Goal: Use online tool/utility: Utilize a website feature to perform a specific function

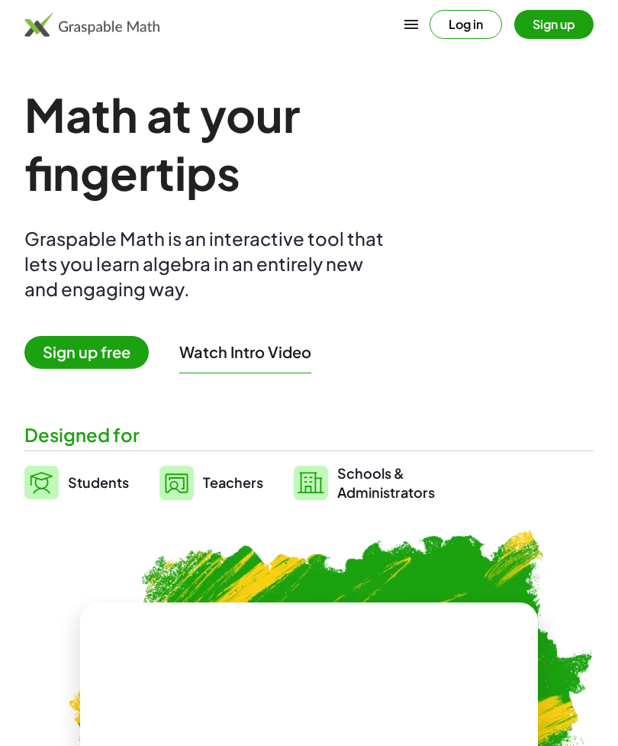
click at [118, 357] on span "Sign up free" at bounding box center [86, 352] width 124 height 33
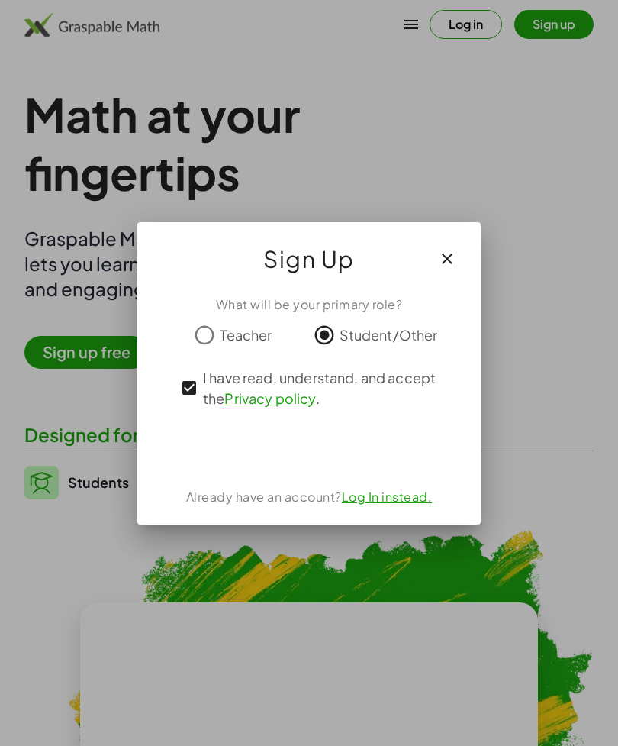
click at [331, 457] on div "Sign in with Google. Opens in new tab" at bounding box center [309, 448] width 140 height 34
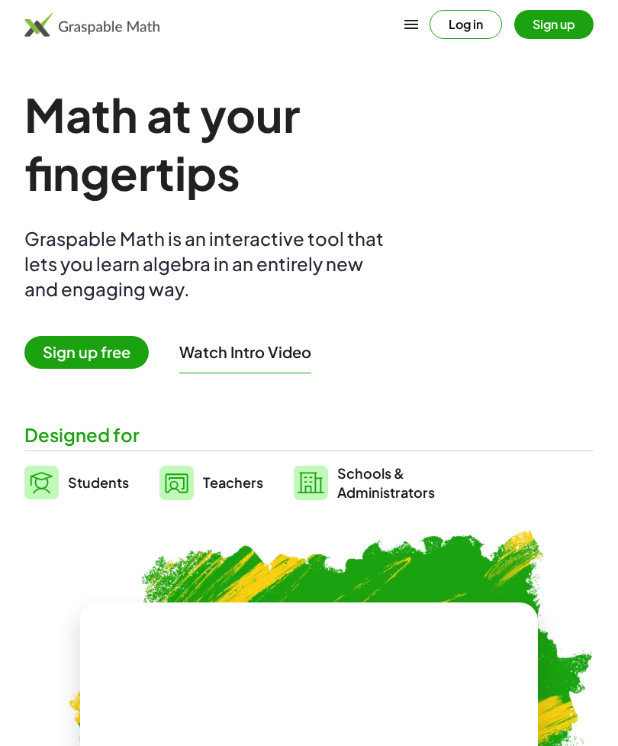
click at [70, 490] on span "Students" at bounding box center [98, 482] width 61 height 18
click at [39, 474] on img at bounding box center [41, 483] width 34 height 34
click at [57, 476] on img at bounding box center [41, 483] width 34 height 34
click at [36, 491] on img at bounding box center [41, 483] width 34 height 34
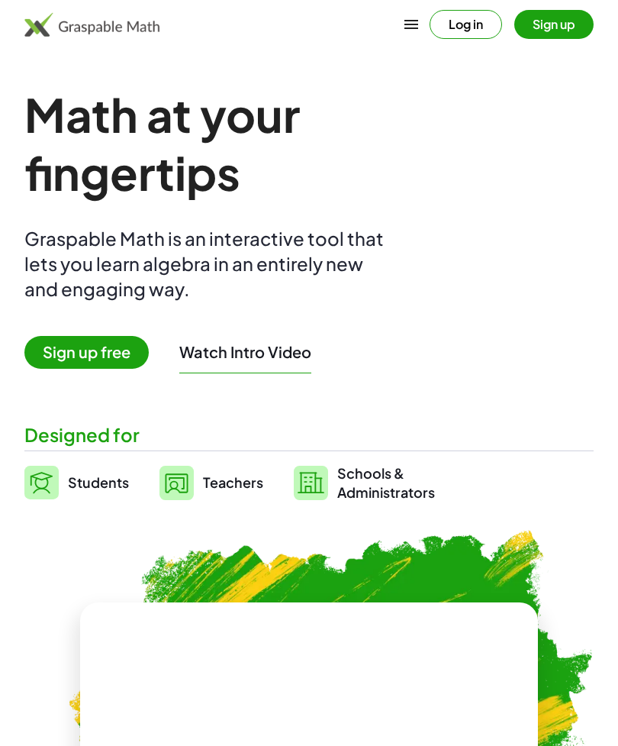
click at [50, 492] on img at bounding box center [41, 483] width 34 height 34
click at [67, 476] on link "Students" at bounding box center [76, 482] width 105 height 38
click at [66, 476] on link "Students" at bounding box center [76, 482] width 105 height 38
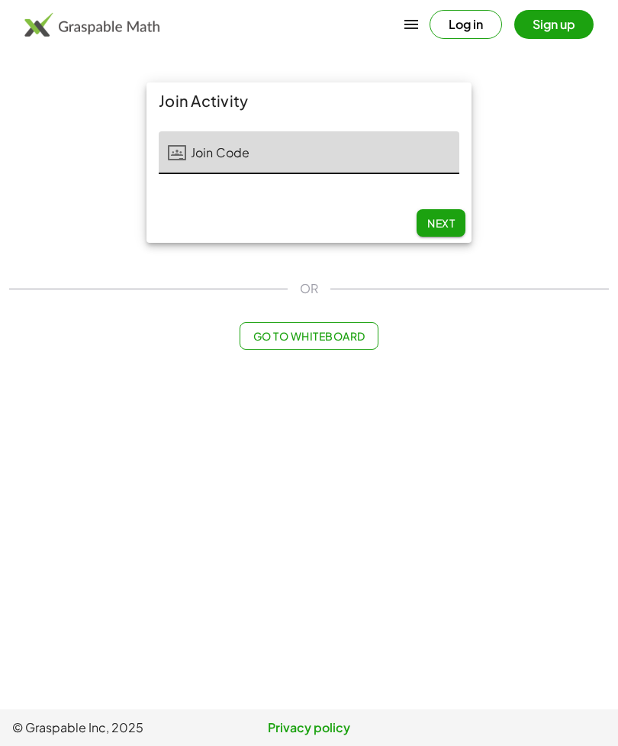
click at [44, 482] on main "Join Activity Join Code Join Code 0 / 5 Next OR Go to Whiteboard" at bounding box center [309, 354] width 618 height 709
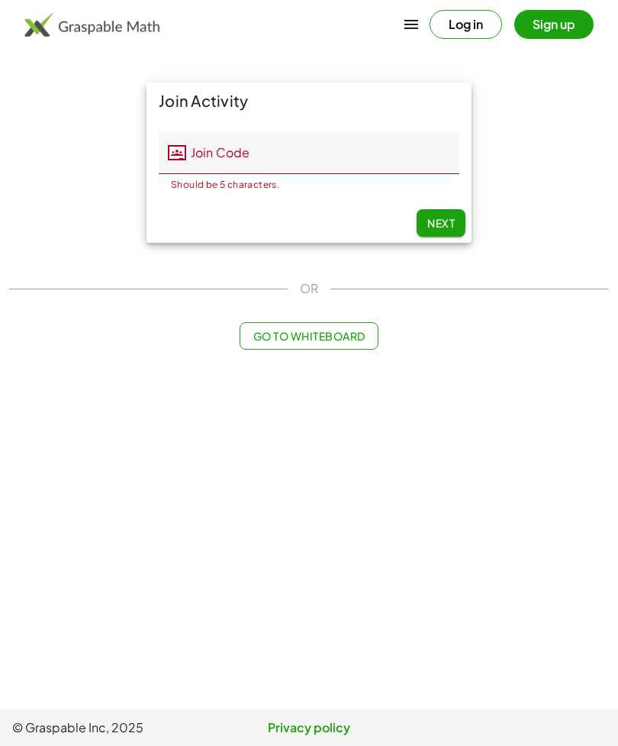
click at [208, 155] on input "Join Code" at bounding box center [322, 152] width 273 height 43
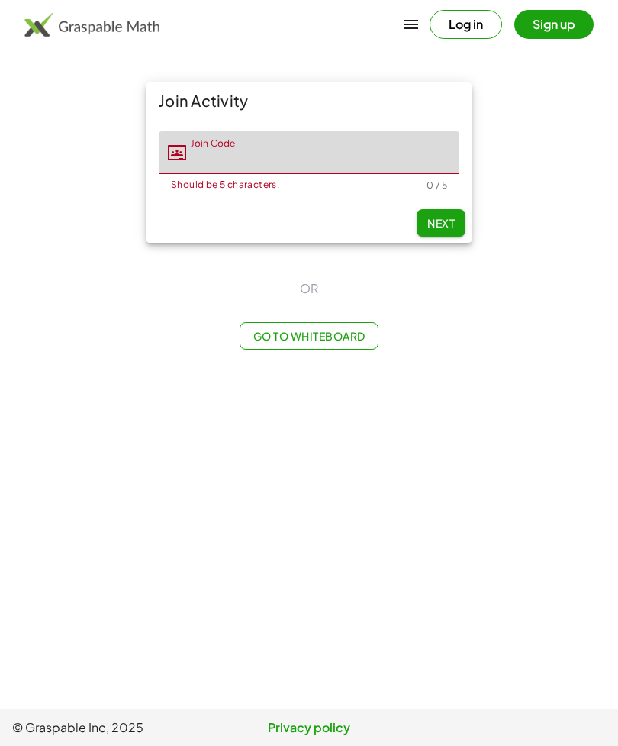
click at [290, 322] on button "Go to Whiteboard" at bounding box center [309, 335] width 138 height 27
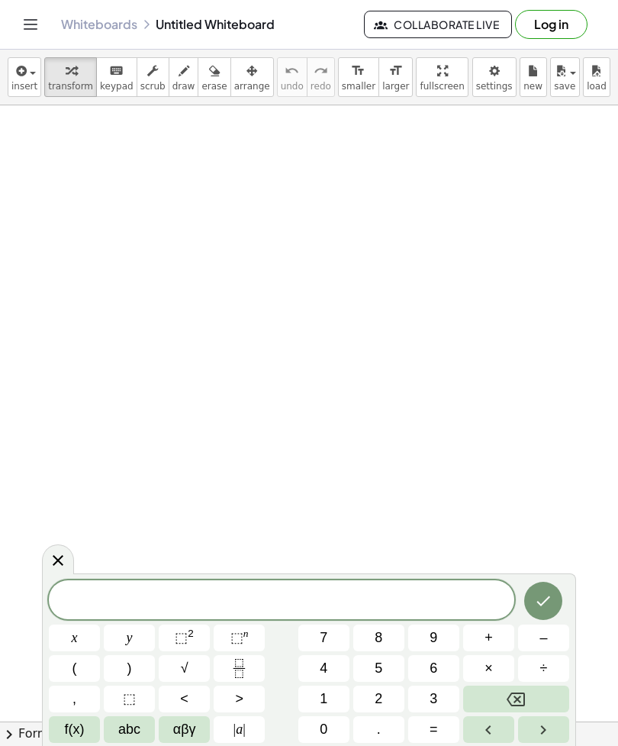
click at [340, 669] on button "4" at bounding box center [323, 668] width 51 height 27
click at [526, 694] on button "Backspace" at bounding box center [516, 699] width 106 height 27
click at [384, 700] on button "2" at bounding box center [378, 699] width 51 height 27
click at [507, 665] on button "×" at bounding box center [488, 668] width 51 height 27
click at [337, 663] on button "4" at bounding box center [323, 668] width 51 height 27
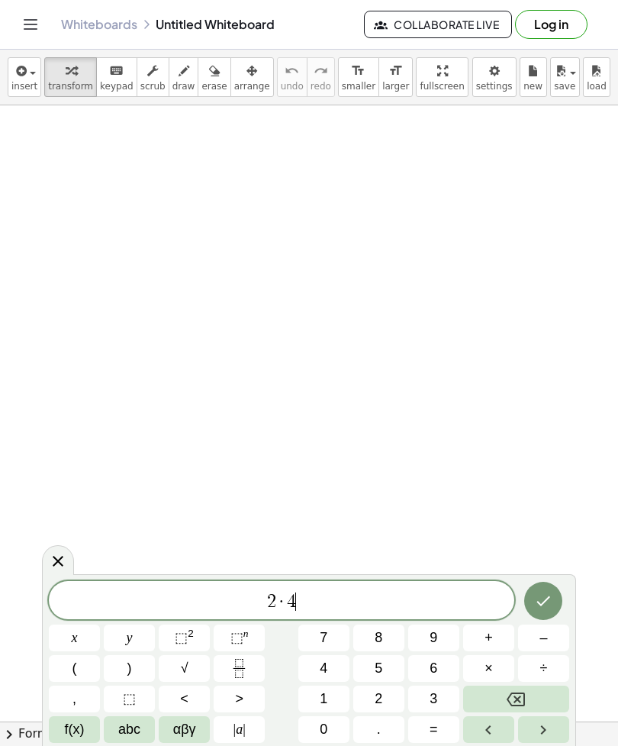
click at [382, 665] on span "5" at bounding box center [379, 668] width 8 height 21
click at [547, 708] on button "Backspace" at bounding box center [516, 699] width 106 height 27
click at [551, 588] on button "Done" at bounding box center [543, 601] width 38 height 38
click at [169, 608] on span at bounding box center [282, 600] width 466 height 23
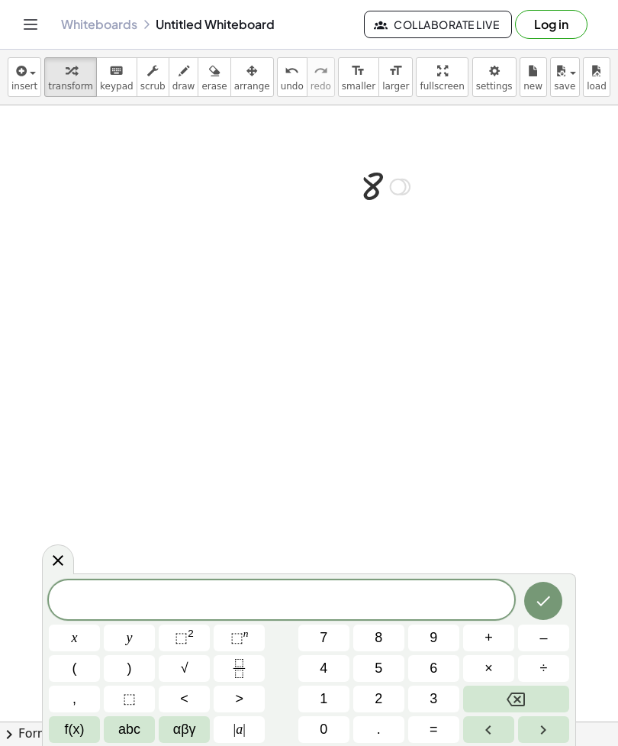
click at [66, 562] on icon at bounding box center [58, 560] width 18 height 18
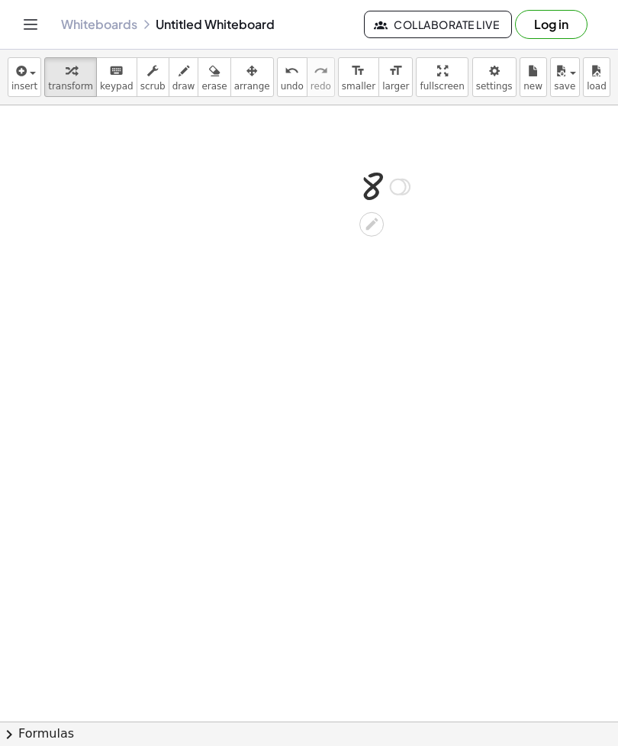
click at [376, 227] on icon at bounding box center [372, 224] width 16 height 16
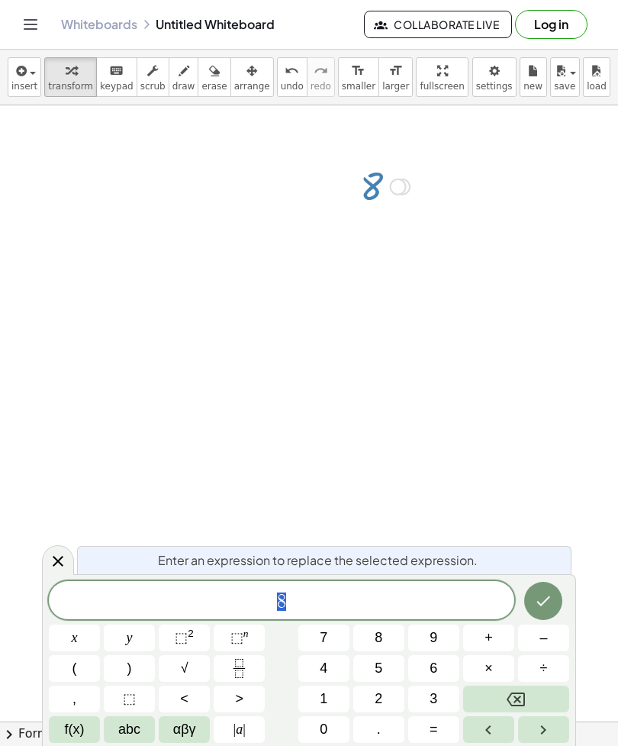
click at [537, 699] on button "Backspace" at bounding box center [516, 699] width 106 height 27
click at [535, 702] on button "Backspace" at bounding box center [516, 699] width 106 height 27
click at [430, 647] on span "9" at bounding box center [434, 638] width 8 height 21
click at [525, 710] on button "Backspace" at bounding box center [516, 699] width 106 height 27
click at [332, 659] on button "4" at bounding box center [323, 668] width 51 height 27
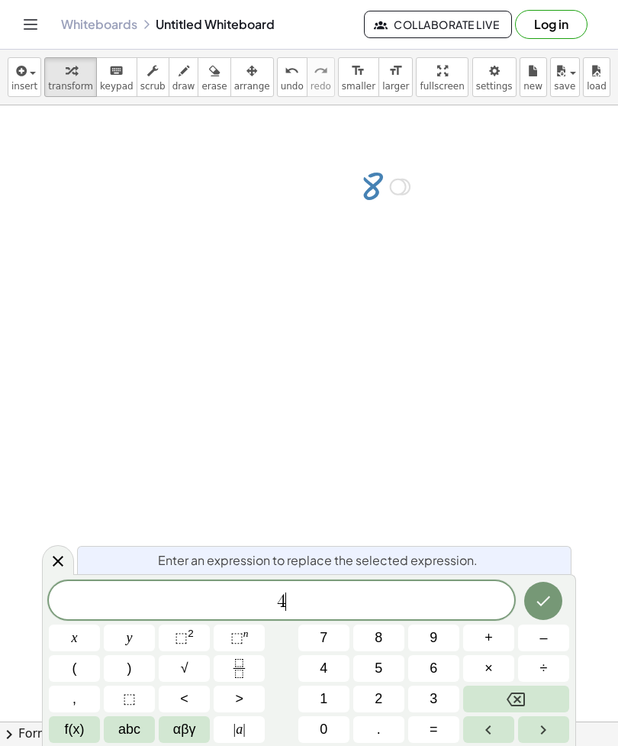
click at [546, 641] on span "–" at bounding box center [544, 638] width 8 height 21
click at [435, 637] on span "9" at bounding box center [434, 638] width 8 height 21
click at [490, 634] on span "+" at bounding box center [489, 638] width 8 height 21
click at [393, 661] on button "5" at bounding box center [378, 668] width 51 height 27
click at [496, 665] on button "×" at bounding box center [488, 668] width 51 height 27
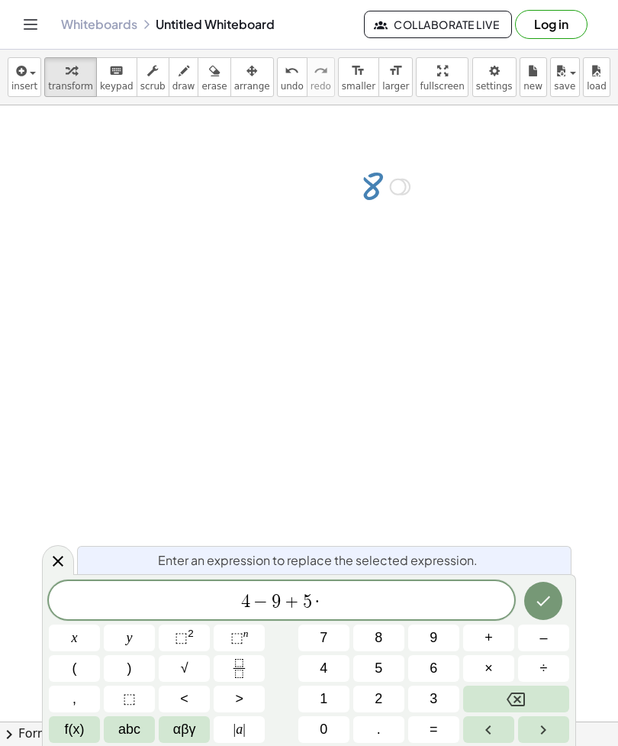
click at [534, 699] on button "Backspace" at bounding box center [516, 699] width 106 height 27
click at [87, 637] on button "x" at bounding box center [74, 637] width 51 height 27
click at [435, 736] on span "=" at bounding box center [434, 729] width 8 height 21
click at [437, 699] on span "3" at bounding box center [434, 699] width 8 height 21
click at [66, 647] on button "x" at bounding box center [74, 637] width 51 height 27
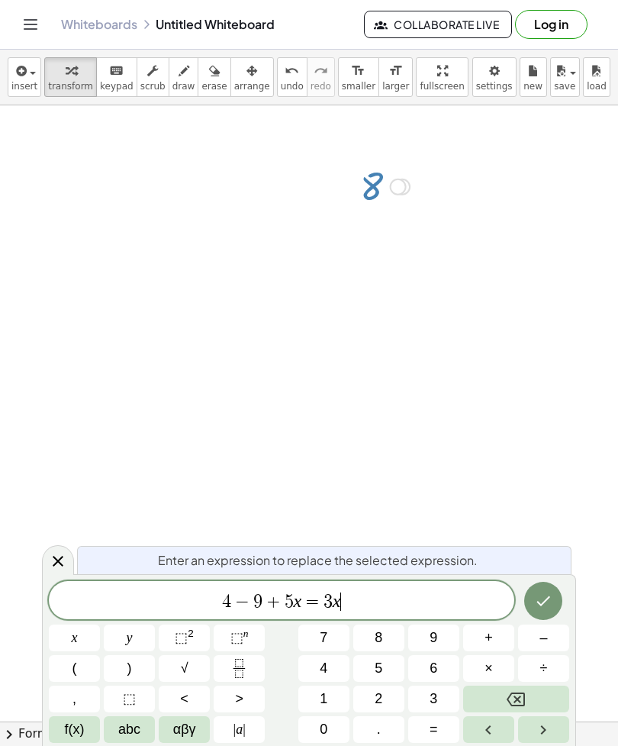
click at [554, 632] on button "–" at bounding box center [543, 637] width 51 height 27
click at [444, 641] on button "9" at bounding box center [433, 637] width 51 height 27
click at [493, 639] on span "+" at bounding box center [489, 638] width 8 height 21
click at [388, 695] on button "2" at bounding box center [378, 699] width 51 height 27
click at [494, 614] on div "4 − 9 + 5 x = 3 x − 9 + 2 ​" at bounding box center [282, 600] width 466 height 38
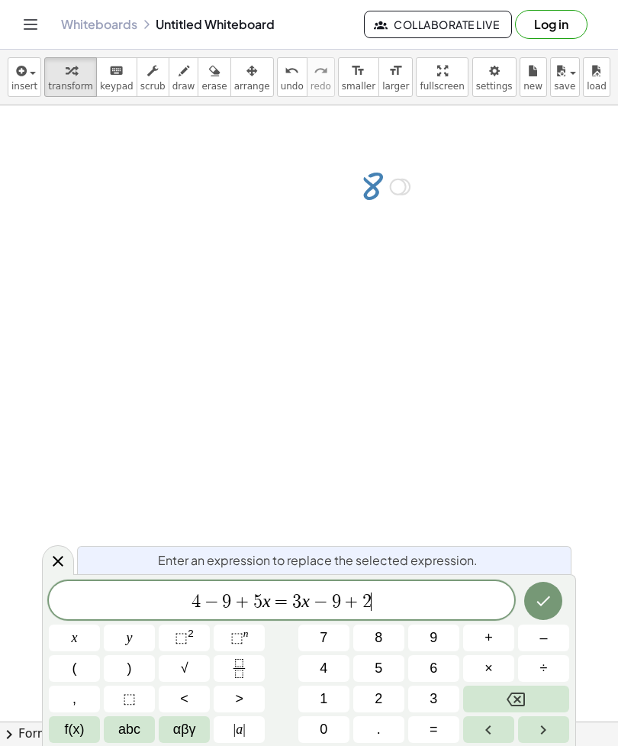
click at [100, 624] on div at bounding box center [74, 637] width 51 height 27
click at [539, 605] on icon "Done" at bounding box center [543, 601] width 18 height 18
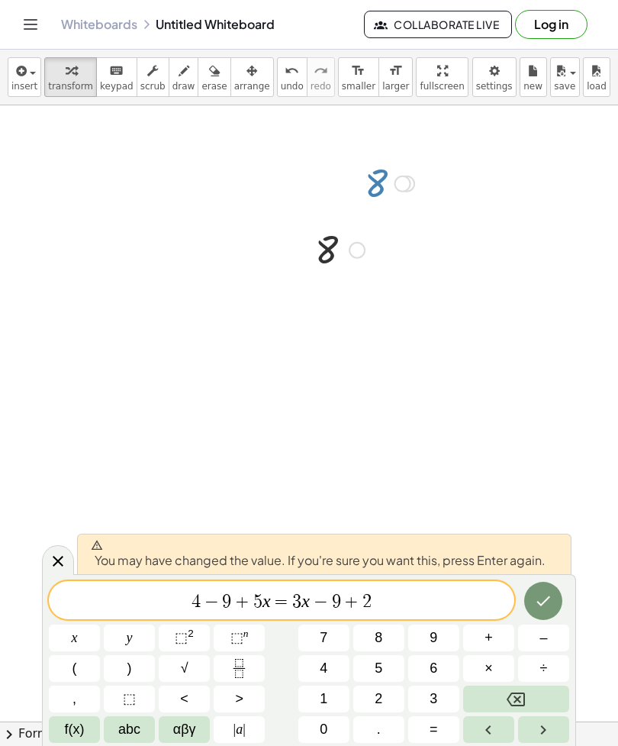
scroll to position [173, 0]
click at [534, 741] on button "Right arrow" at bounding box center [543, 729] width 51 height 27
click at [536, 686] on button "Backspace" at bounding box center [516, 699] width 106 height 27
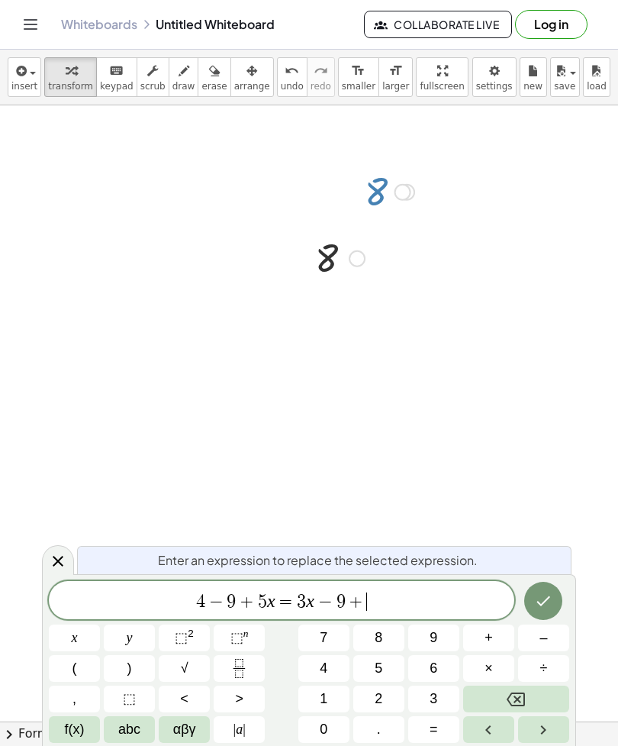
click at [536, 685] on div "4 − 9 + 5 x = 3 x − 9 + ​ x y ⬚ 2 ⬚ n 7 8 9 + – ( ) √ 4 5 6 × ÷ , ⬚ < > 1 2 3 f…" at bounding box center [309, 662] width 521 height 162
click at [535, 684] on div "4 − 9 + 5 x = 3 x − 9 + ​ x y ⬚ 2 ⬚ n 7 8 9 + – ( ) √ 4 5 6 × ÷ , ⬚ < > 1 2 3 f…" at bounding box center [309, 662] width 521 height 162
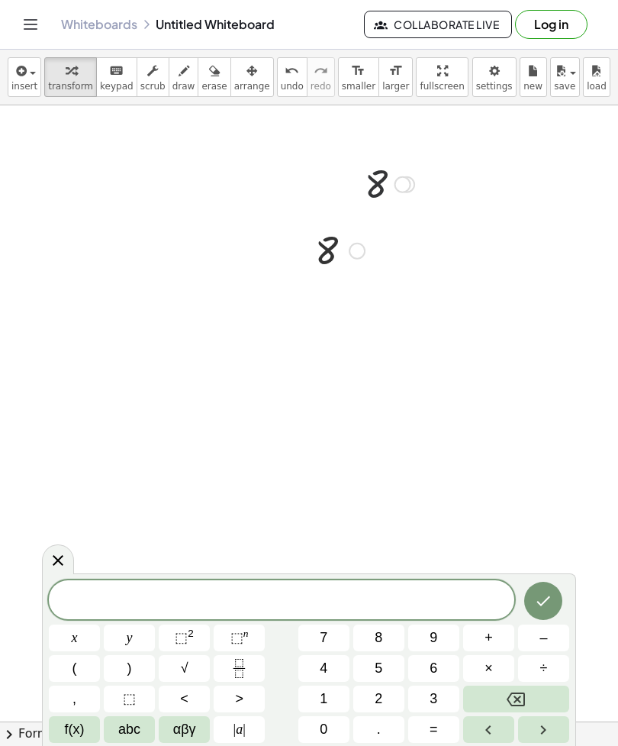
scroll to position [181, 0]
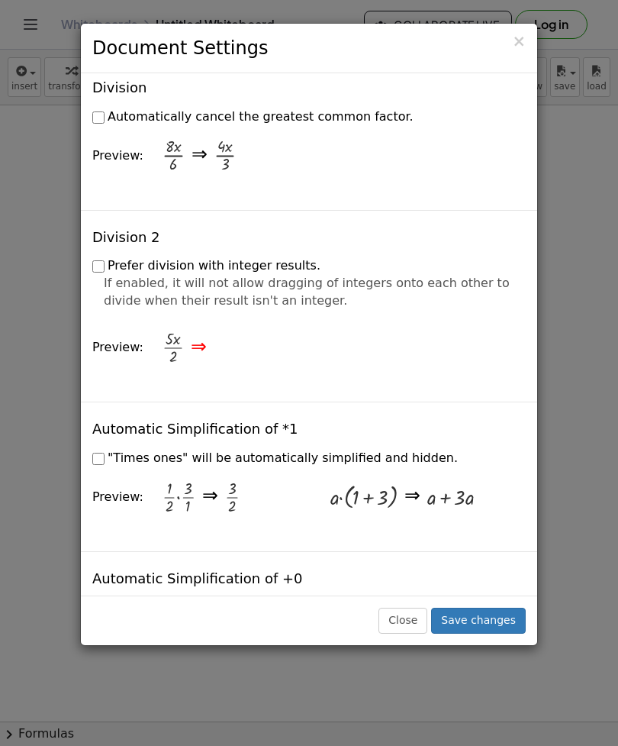
click at [521, 32] on span "×" at bounding box center [519, 41] width 14 height 18
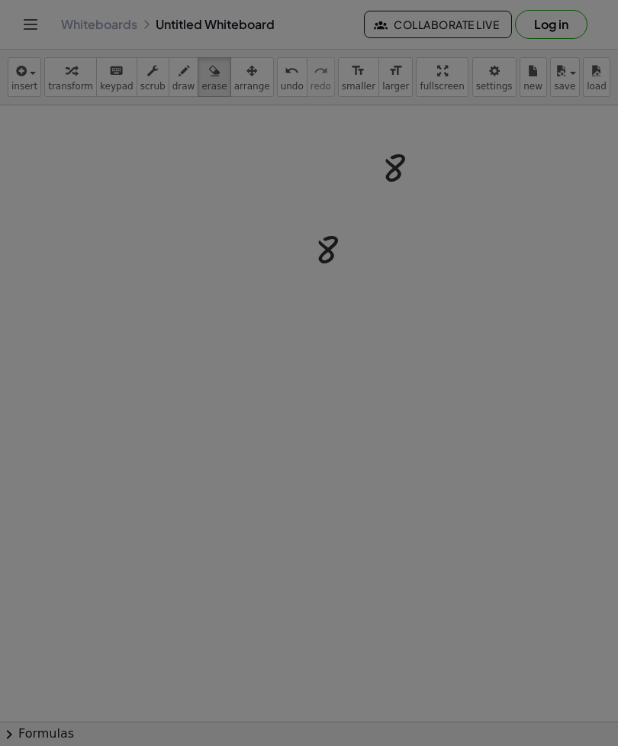
scroll to position [0, 0]
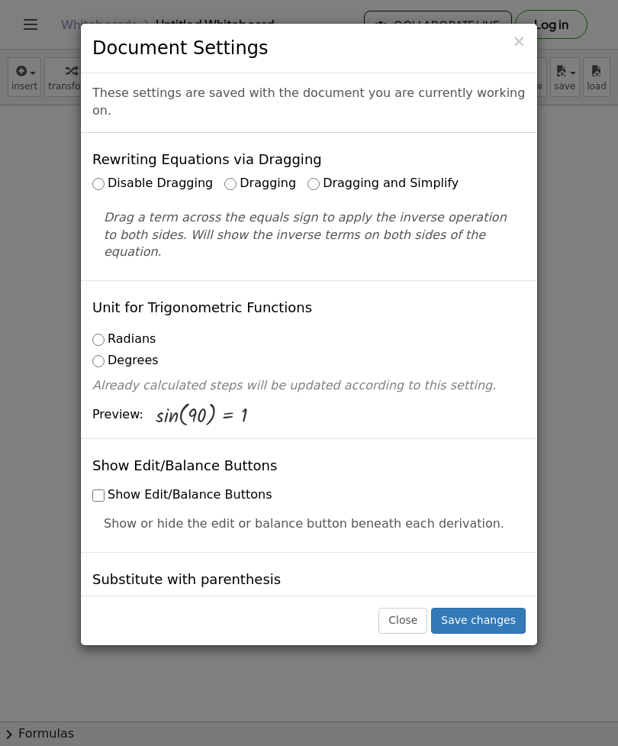
click at [517, 40] on span "×" at bounding box center [519, 41] width 14 height 18
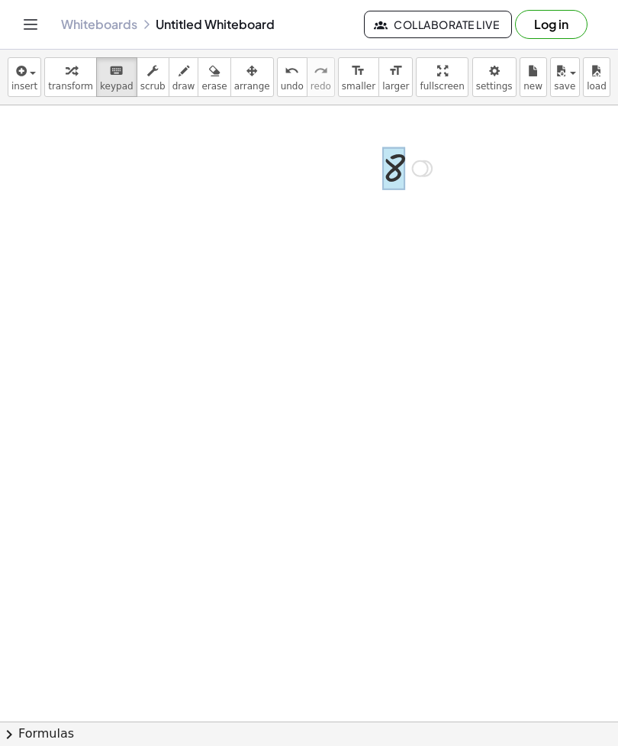
click at [394, 166] on div at bounding box center [393, 168] width 23 height 43
click at [340, 347] on div at bounding box center [336, 348] width 65 height 50
click at [411, 276] on div at bounding box center [407, 285] width 65 height 50
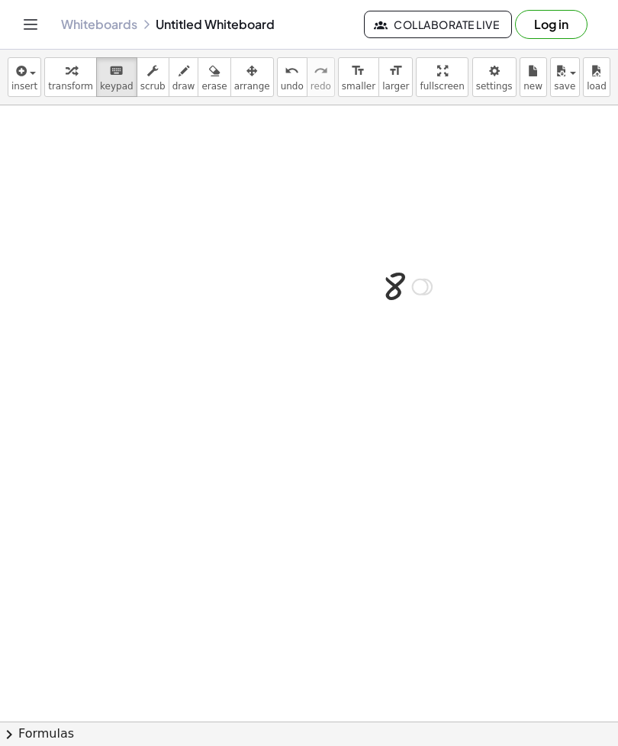
click at [407, 266] on div at bounding box center [407, 285] width 65 height 50
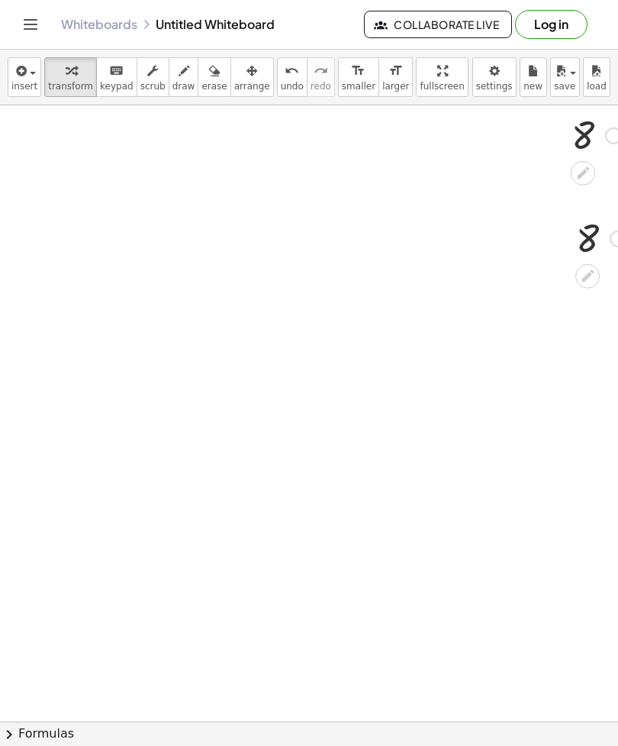
click at [24, 58] on button "insert" at bounding box center [25, 77] width 34 height 40
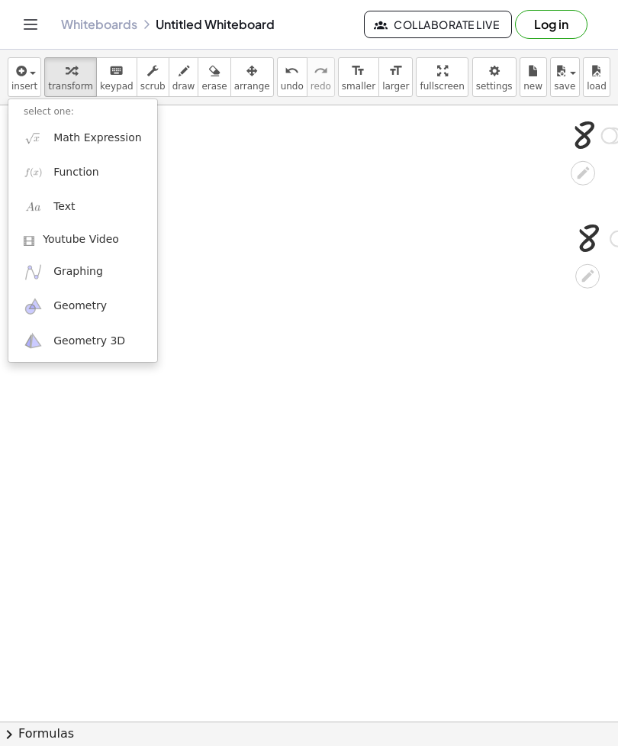
click at [103, 146] on link "Math Expression" at bounding box center [82, 138] width 149 height 34
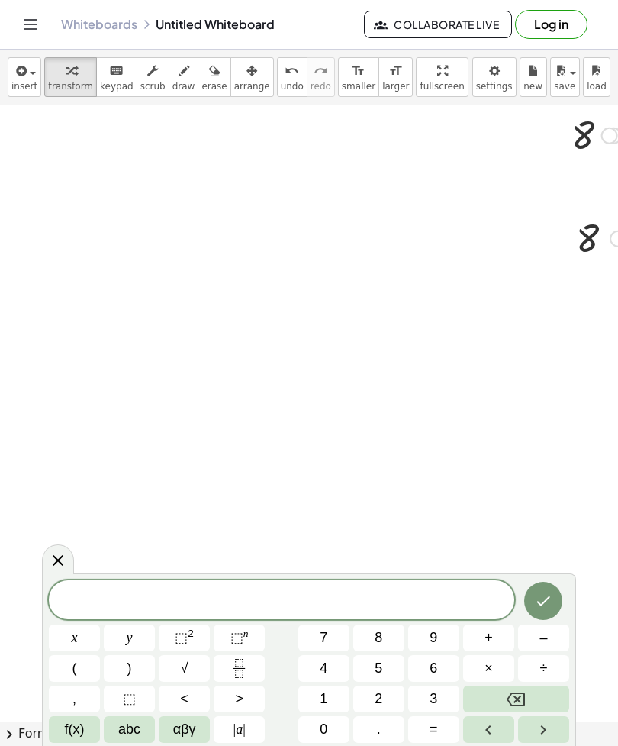
click at [508, 669] on button "×" at bounding box center [488, 668] width 51 height 27
click at [549, 687] on button "Backspace" at bounding box center [516, 699] width 106 height 27
click at [551, 636] on button "–" at bounding box center [543, 637] width 51 height 27
click at [543, 691] on button "Backspace" at bounding box center [516, 699] width 106 height 27
click at [333, 674] on button "4" at bounding box center [323, 668] width 51 height 27
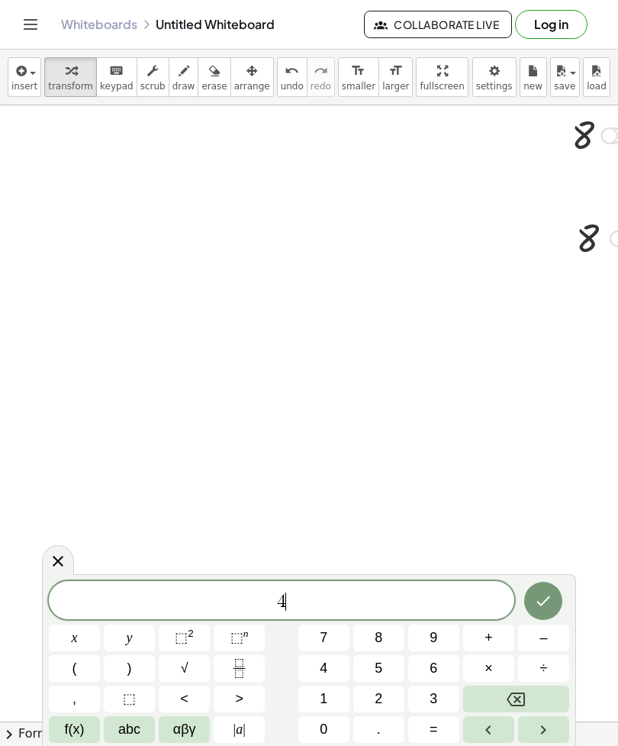
click at [546, 640] on span "–" at bounding box center [544, 638] width 8 height 21
click at [434, 649] on button "9" at bounding box center [433, 637] width 51 height 27
click at [491, 633] on span "+" at bounding box center [489, 638] width 8 height 21
click at [389, 676] on button "5" at bounding box center [378, 668] width 51 height 27
click at [76, 640] on span "x" at bounding box center [75, 638] width 6 height 21
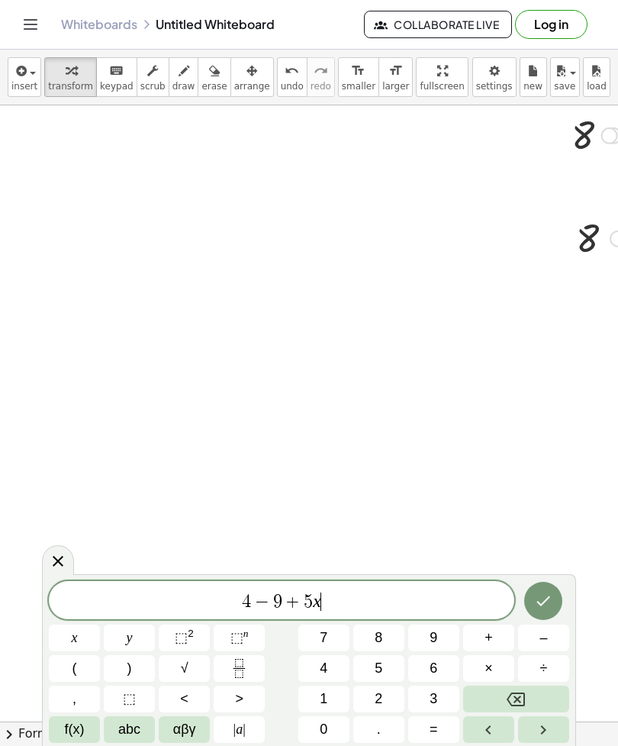
click at [440, 737] on button "=" at bounding box center [433, 729] width 51 height 27
click at [444, 708] on button "3" at bounding box center [433, 699] width 51 height 27
click at [81, 638] on button "x" at bounding box center [74, 637] width 51 height 27
click at [550, 636] on button "–" at bounding box center [543, 637] width 51 height 27
click at [441, 641] on button "9" at bounding box center [433, 637] width 51 height 27
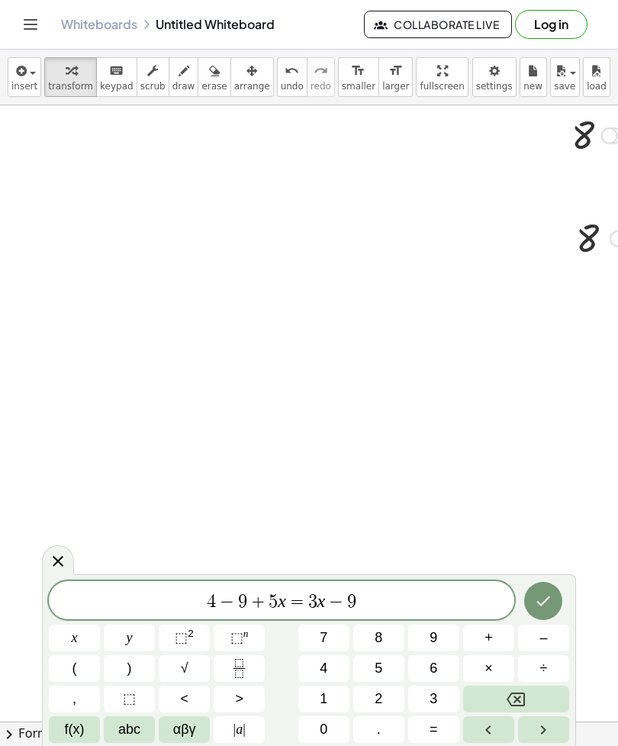
click at [490, 645] on span "+" at bounding box center [489, 638] width 8 height 21
click at [384, 691] on button "2" at bounding box center [378, 699] width 51 height 27
click at [551, 602] on icon "Done" at bounding box center [543, 601] width 18 height 18
click at [424, 611] on span at bounding box center [282, 600] width 466 height 23
click at [379, 635] on span "8" at bounding box center [379, 638] width 8 height 21
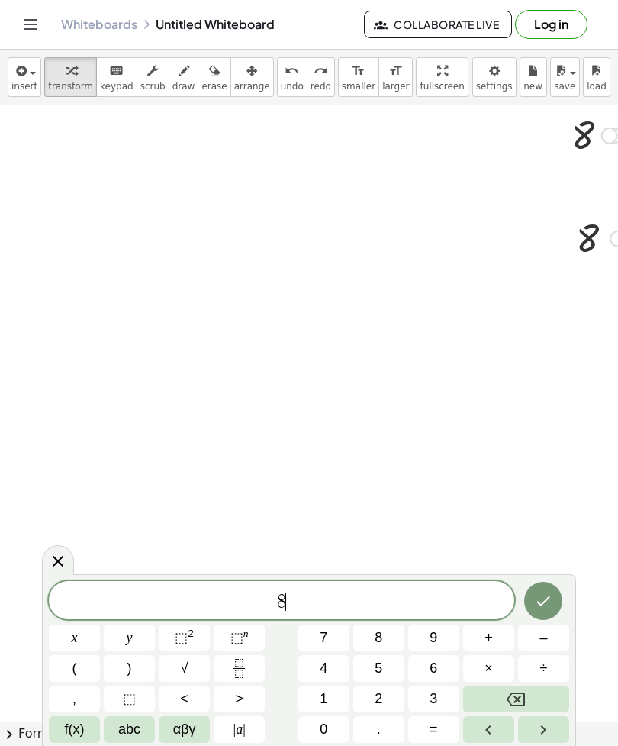
click at [90, 618] on div "8 ​" at bounding box center [282, 600] width 466 height 38
click at [352, 599] on span "​ 8" at bounding box center [282, 601] width 466 height 21
click at [78, 638] on button "x" at bounding box center [74, 637] width 51 height 27
click at [480, 645] on button "+" at bounding box center [488, 637] width 51 height 27
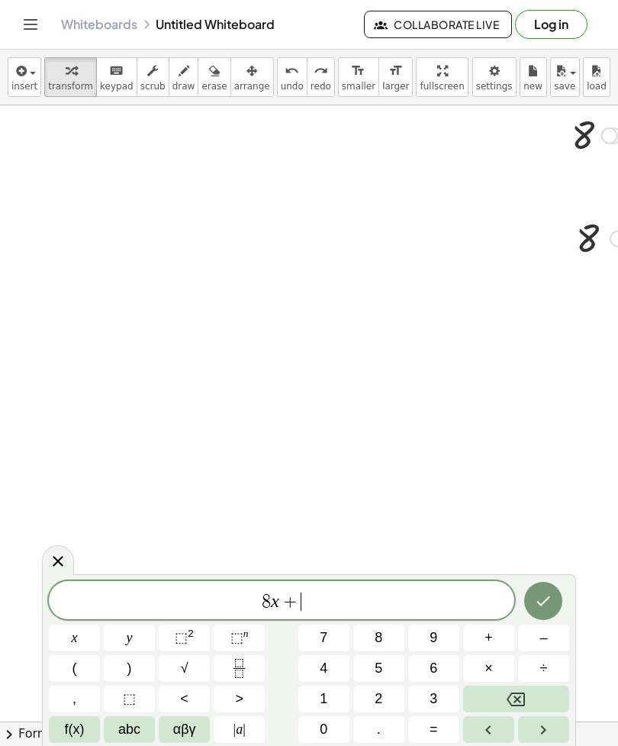
click at [375, 710] on button "2" at bounding box center [378, 699] width 51 height 27
click at [63, 644] on button "x" at bounding box center [74, 637] width 51 height 27
click at [430, 737] on span "=" at bounding box center [434, 729] width 8 height 21
click at [445, 630] on button "9" at bounding box center [433, 637] width 51 height 27
click at [538, 644] on button "–" at bounding box center [543, 637] width 51 height 27
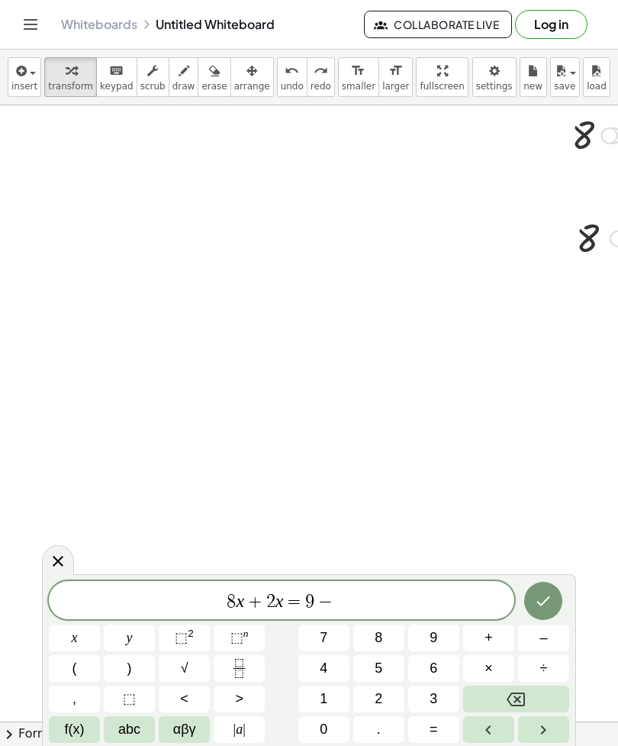
click at [379, 674] on span "5" at bounding box center [379, 668] width 8 height 21
click at [481, 658] on button "×" at bounding box center [488, 668] width 51 height 27
click at [543, 689] on button "Backspace" at bounding box center [516, 699] width 106 height 27
click at [488, 631] on span "+" at bounding box center [489, 638] width 8 height 21
click at [379, 694] on span "2" at bounding box center [379, 699] width 8 height 21
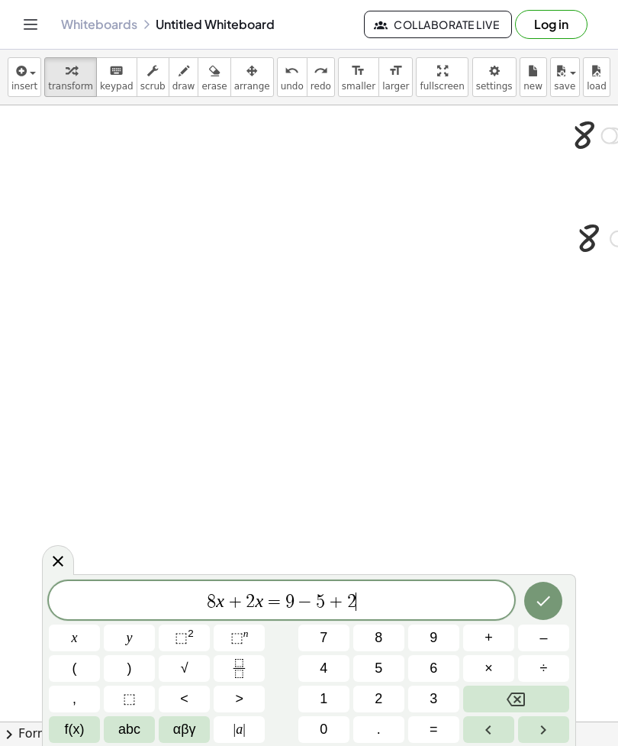
click at [82, 634] on button "x" at bounding box center [74, 637] width 51 height 27
click at [540, 617] on button "Done" at bounding box center [543, 601] width 38 height 38
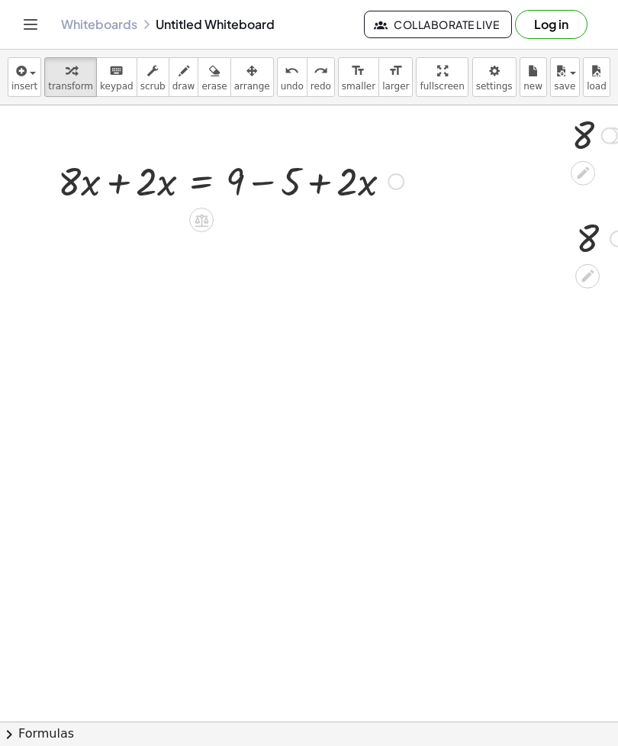
click at [371, 105] on div at bounding box center [296, 721] width 689 height 1232
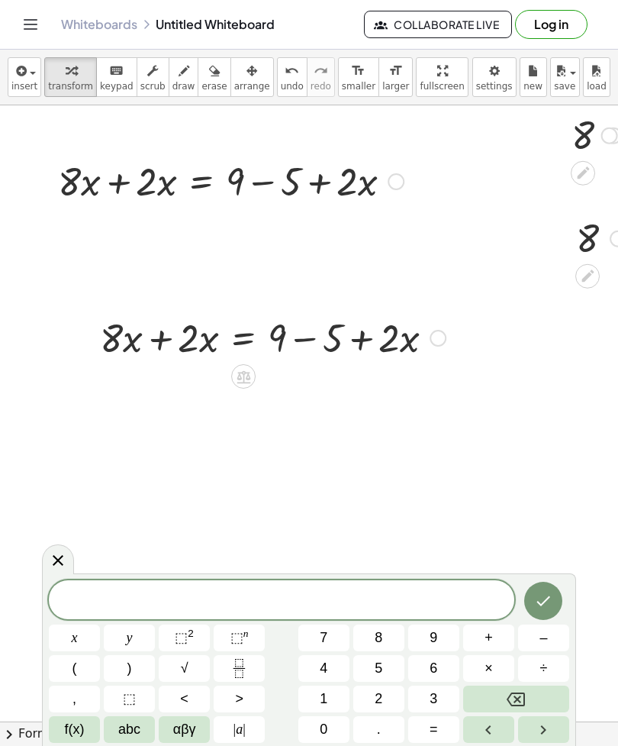
click at [274, 678] on div "x y ⬚ 2 ⬚ n 7 8 9 + – ( ) √ 4 5 6 × ÷ , ⬚ < > 1 2 3 f(x) abc αβγ | a | 0 . =" at bounding box center [309, 661] width 521 height 163
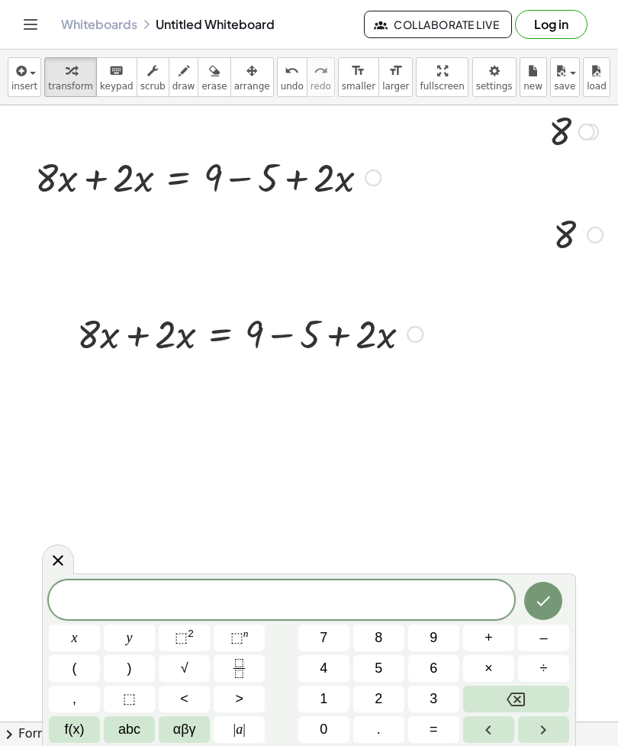
scroll to position [0, 71]
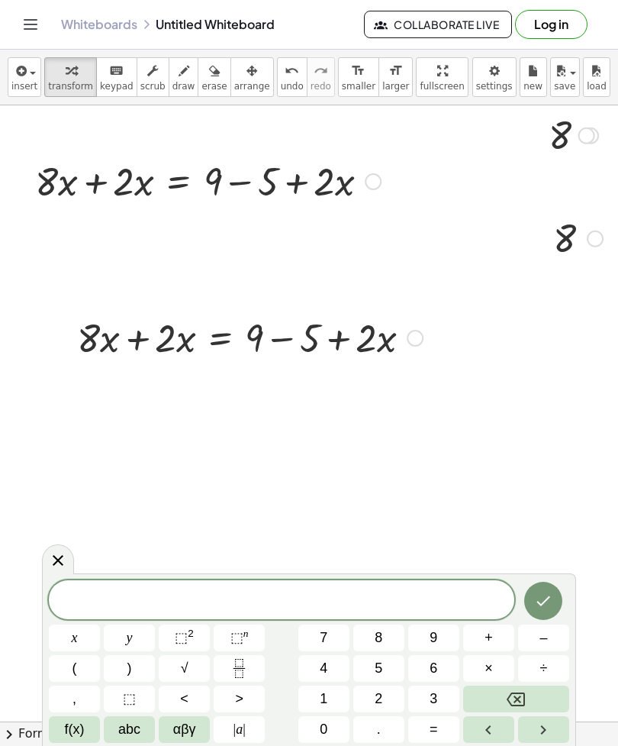
click at [430, 311] on div at bounding box center [249, 337] width 361 height 52
click at [432, 307] on div "+ · 8 · x + · 2 · x = + 9 − 5 + · 2 · x" at bounding box center [244, 337] width 380 height 60
click at [431, 311] on div at bounding box center [249, 337] width 361 height 52
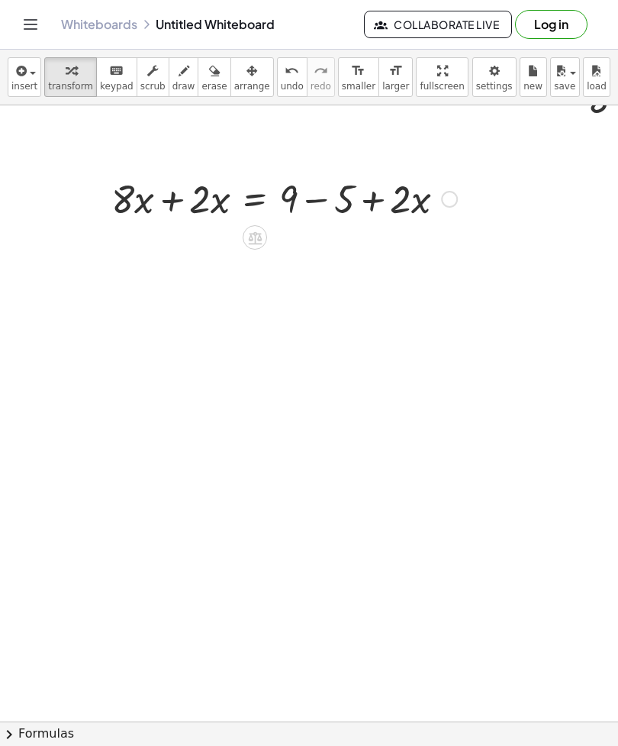
scroll to position [139, 38]
click at [254, 231] on icon at bounding box center [254, 237] width 14 height 13
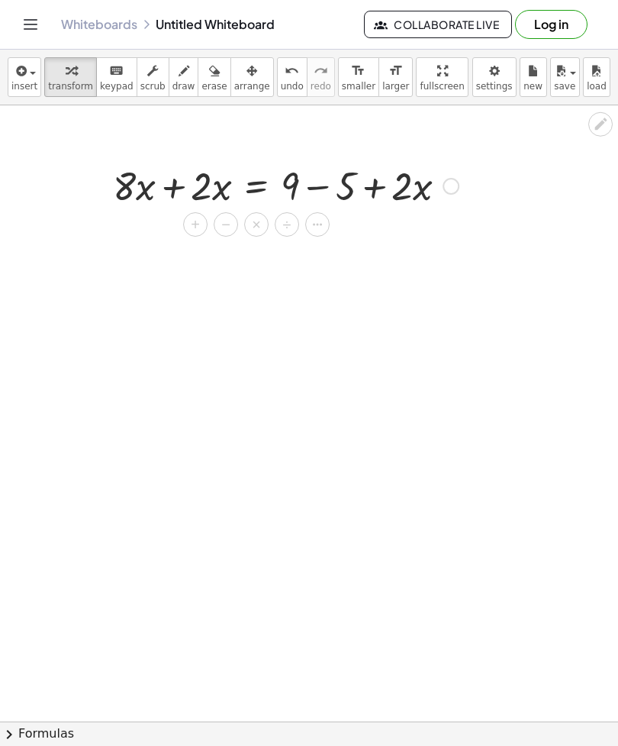
scroll to position [160, 35]
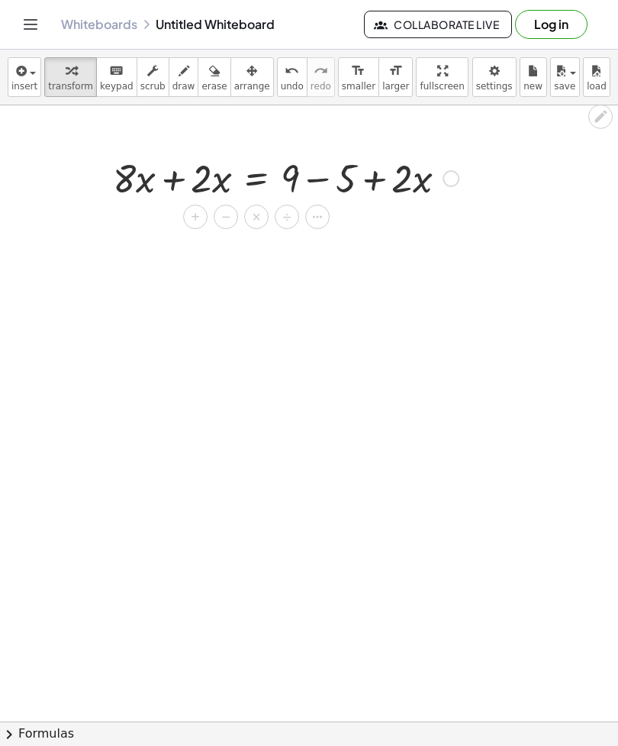
click at [505, 722] on button "chevron_right Formulas" at bounding box center [309, 733] width 618 height 24
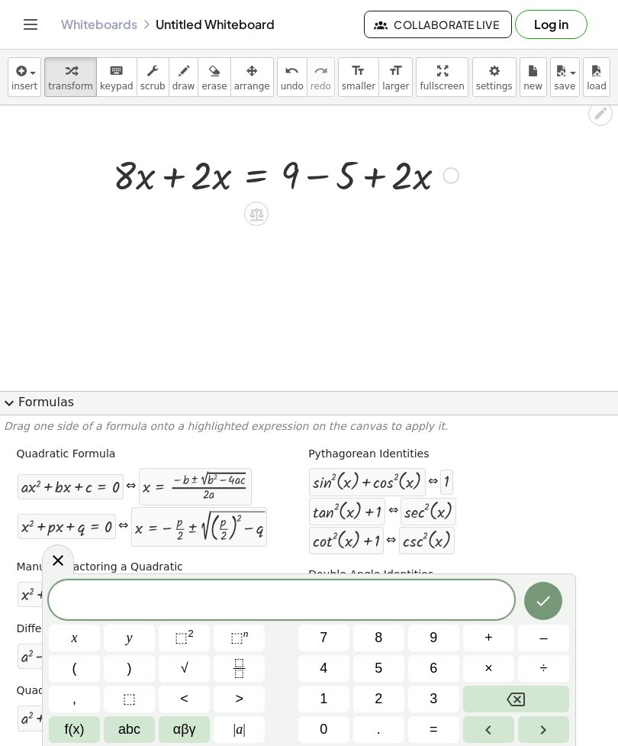
scroll to position [44, 39]
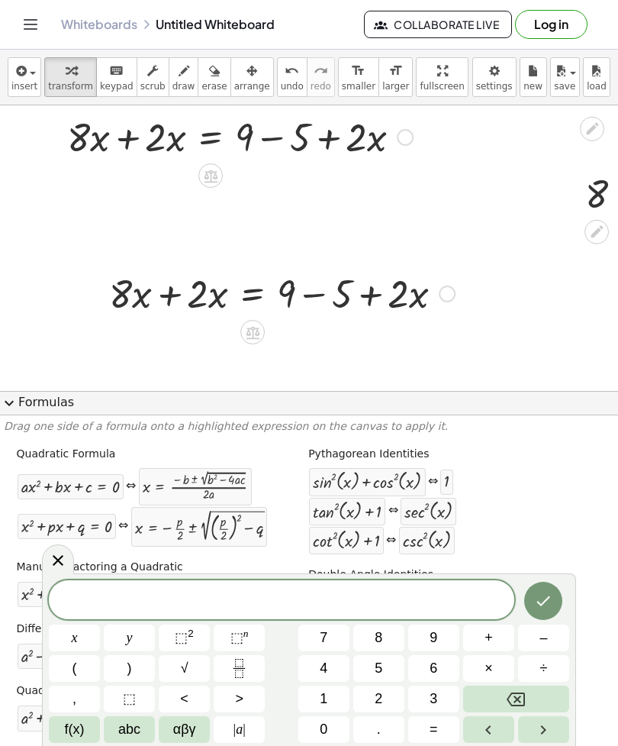
click at [400, 675] on button "5" at bounding box center [378, 668] width 51 height 27
click at [440, 686] on button "3" at bounding box center [433, 699] width 51 height 27
click at [487, 690] on button "Backspace" at bounding box center [516, 699] width 106 height 27
click at [561, 667] on button "÷" at bounding box center [543, 668] width 51 height 27
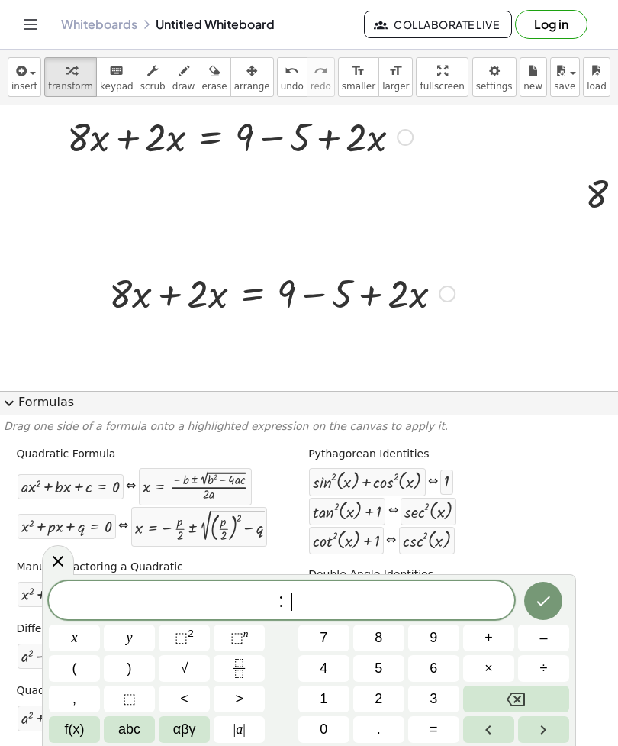
click at [549, 692] on button "Backspace" at bounding box center [516, 699] width 106 height 27
